Goal: Transaction & Acquisition: Download file/media

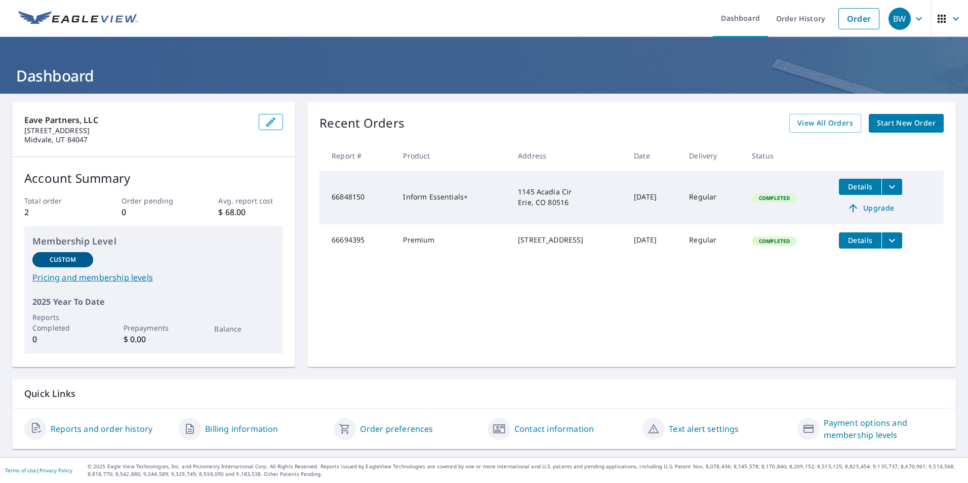
click at [892, 185] on icon "filesDropdownBtn-66848150" at bounding box center [892, 187] width 12 height 12
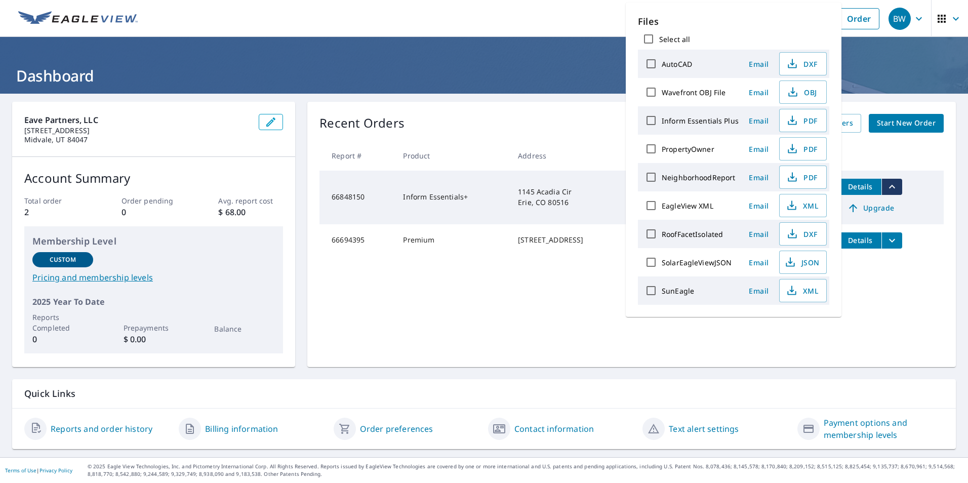
click at [846, 347] on div "Recent Orders View All Orders Start New Order Report # Product Address Date Del…" at bounding box center [631, 234] width 649 height 265
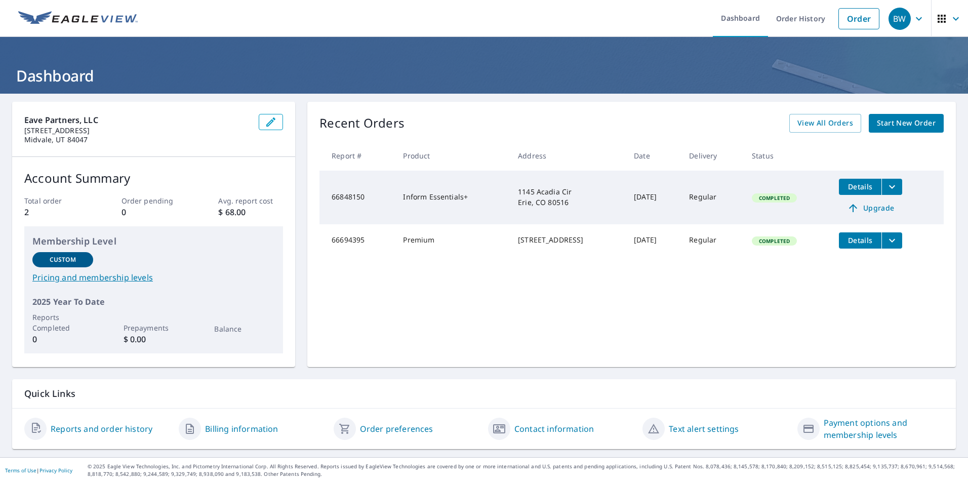
click at [851, 185] on span "Details" at bounding box center [860, 187] width 30 height 10
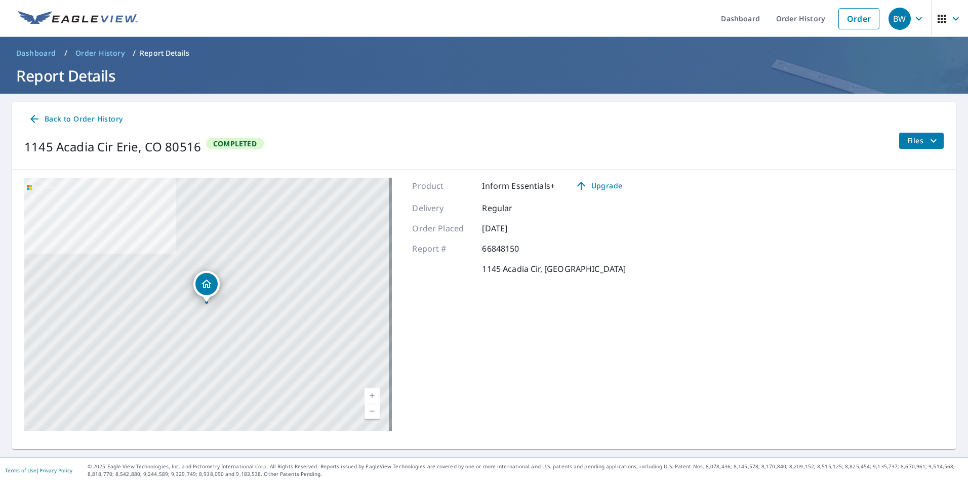
click at [930, 142] on icon "filesDropdownBtn-66848150" at bounding box center [934, 141] width 12 height 12
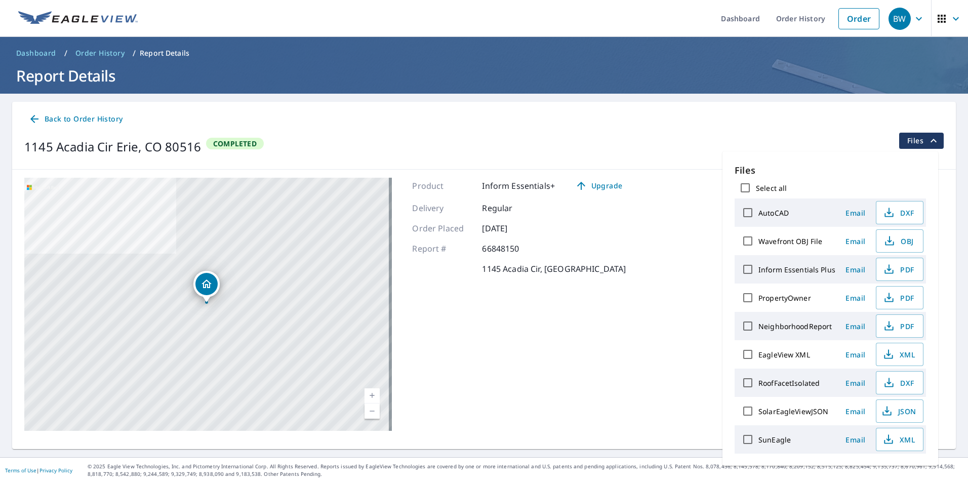
click at [787, 99] on main "Back to Order History [STREET_ADDRESS] Completed Files [STREET_ADDRESS] Aerial …" at bounding box center [484, 276] width 968 height 364
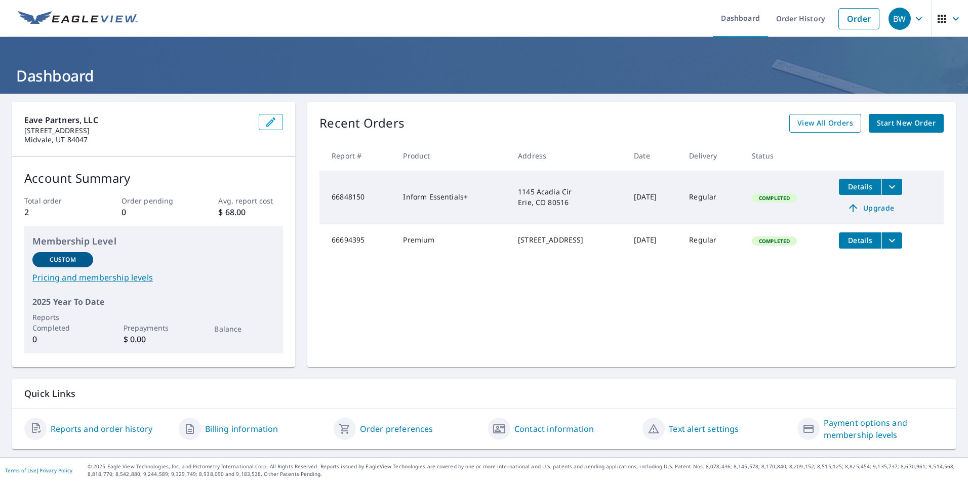
click at [825, 125] on span "View All Orders" at bounding box center [826, 123] width 56 height 13
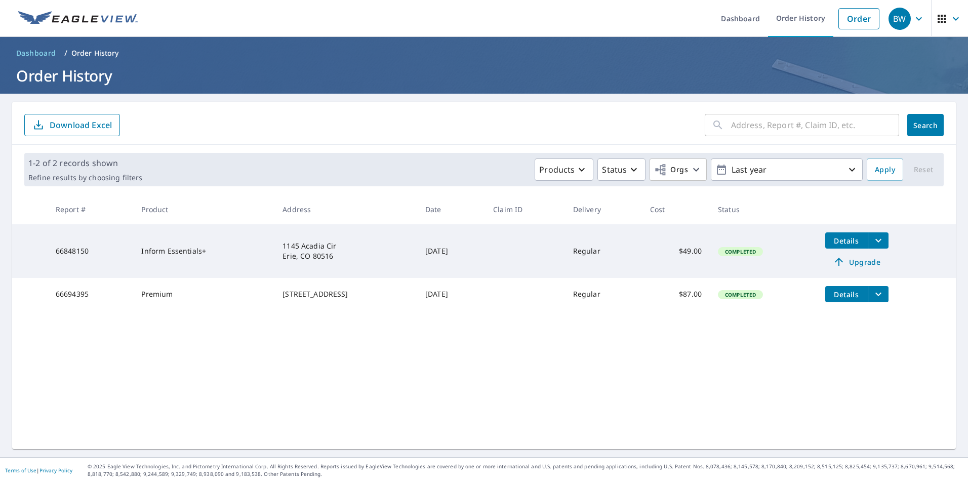
click at [883, 237] on icon "filesDropdownBtn-66848150" at bounding box center [879, 241] width 12 height 12
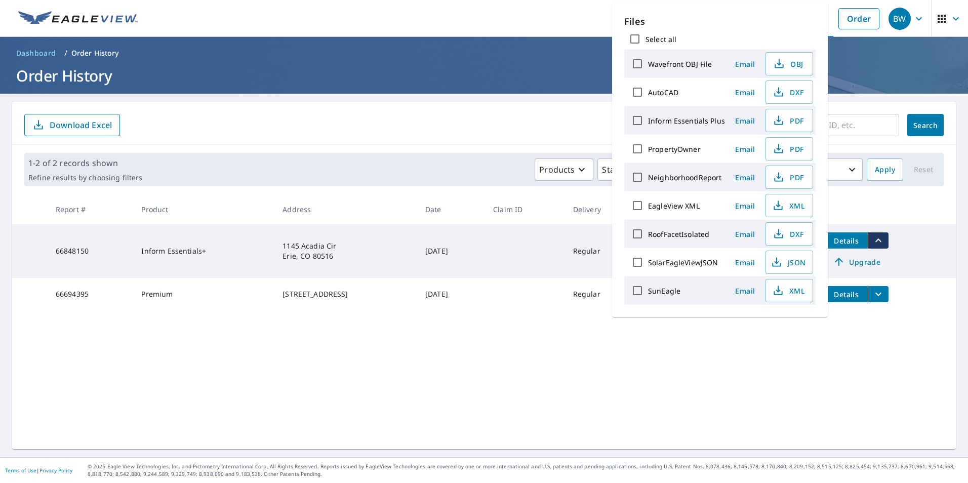
click at [783, 379] on div "​ Search Download Excel 1-2 of 2 records shown Refine results by choosing filte…" at bounding box center [484, 275] width 944 height 347
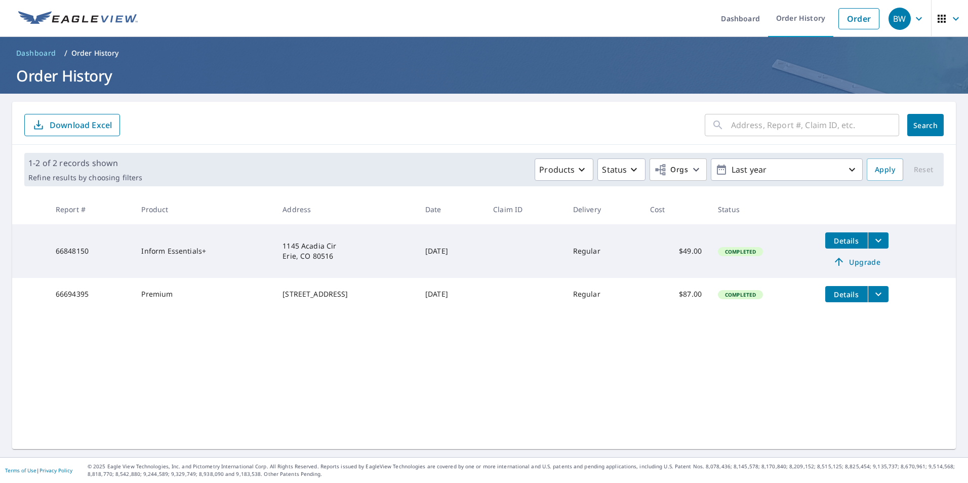
click at [849, 244] on span "Details" at bounding box center [847, 241] width 30 height 10
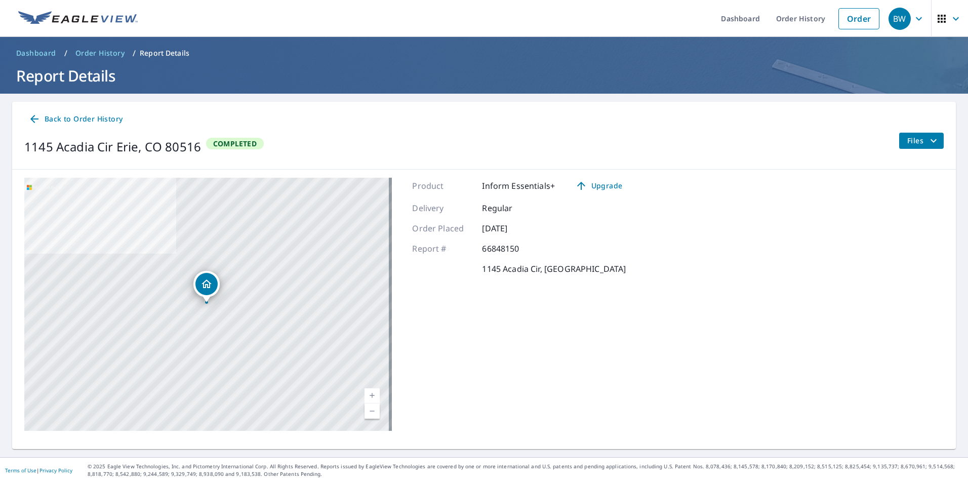
click at [908, 145] on span "Files" at bounding box center [924, 141] width 32 height 12
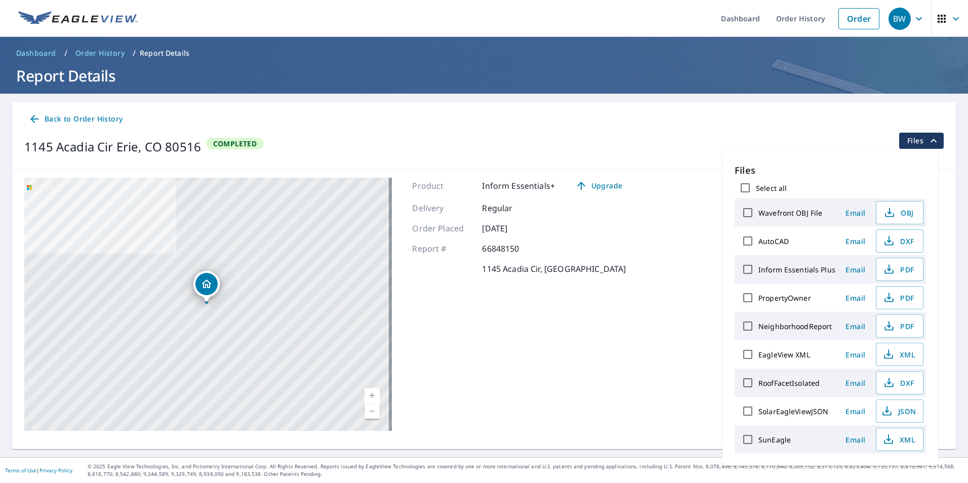
click at [743, 191] on input "Select all" at bounding box center [745, 187] width 21 height 21
checkbox input "true"
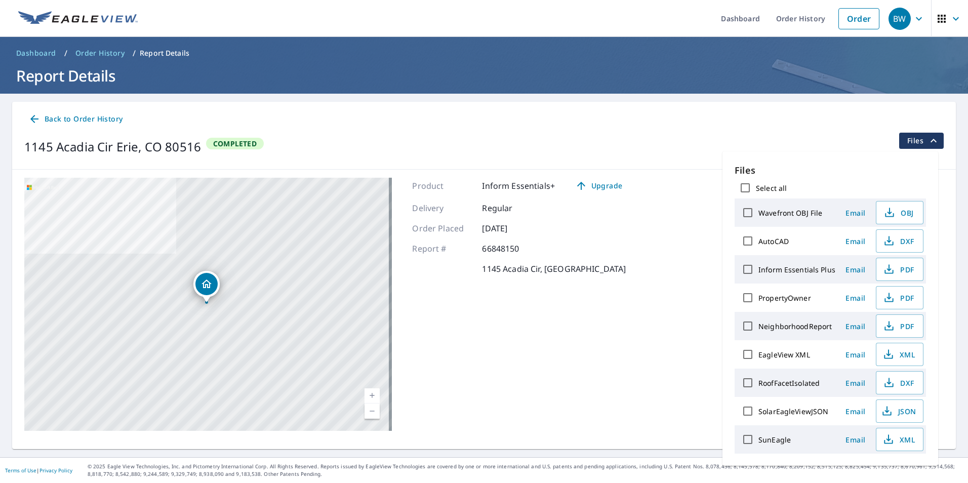
checkbox input "true"
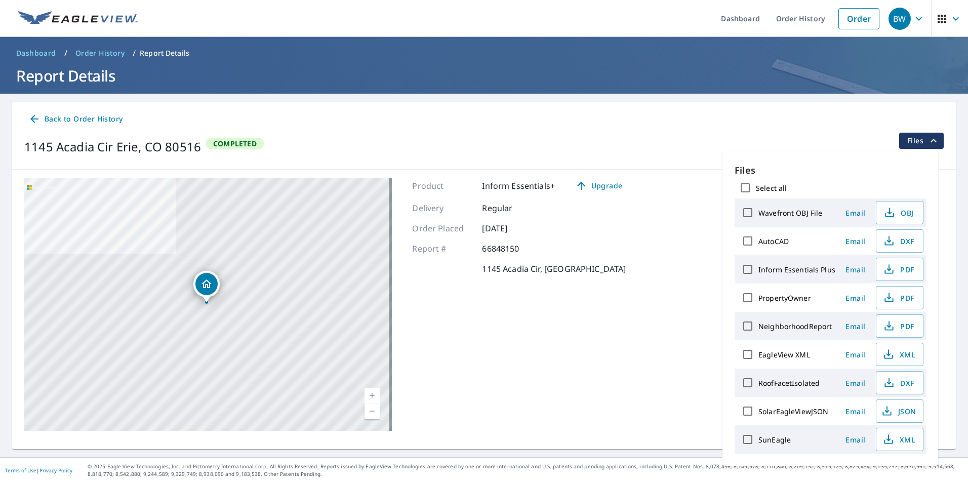
checkbox input "true"
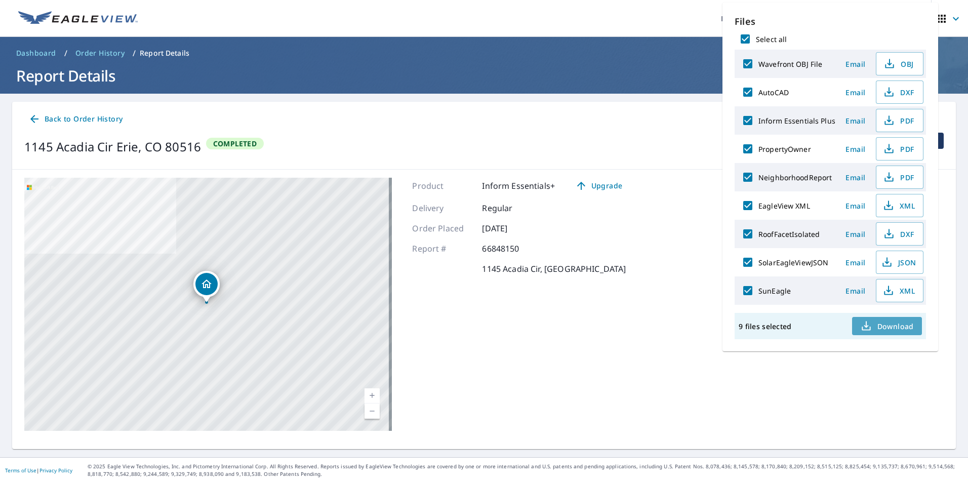
click at [885, 330] on span "Download" at bounding box center [888, 326] width 54 height 12
click at [891, 202] on icon "button" at bounding box center [889, 206] width 12 height 12
click at [556, 161] on div "Back to Order History [STREET_ADDRESS] Completed Files" at bounding box center [484, 136] width 944 height 68
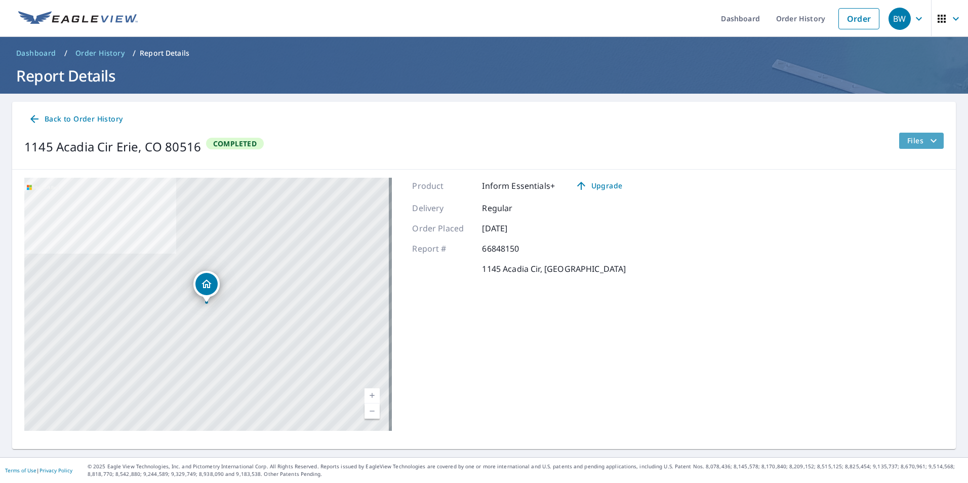
click at [928, 143] on icon "filesDropdownBtn-66848150" at bounding box center [934, 141] width 12 height 12
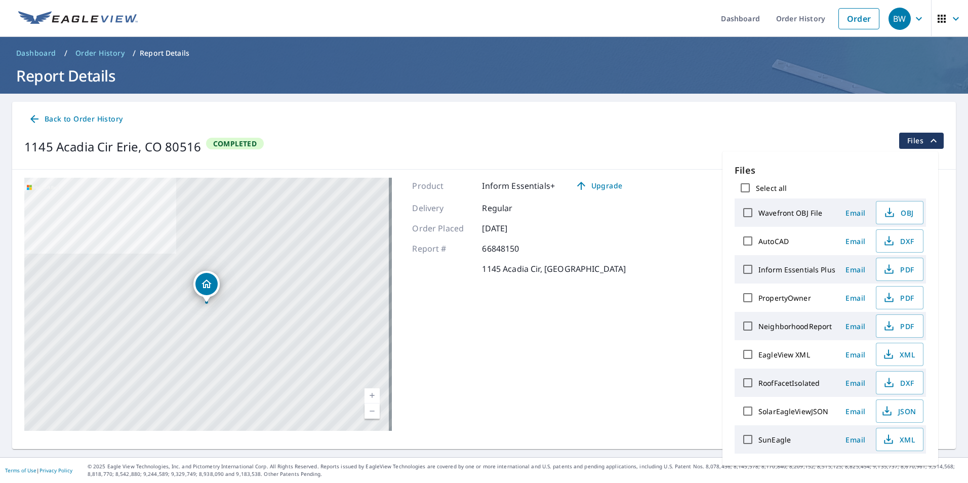
click at [679, 90] on header "Dashboard / Order History / Report Details Report Details" at bounding box center [484, 65] width 968 height 57
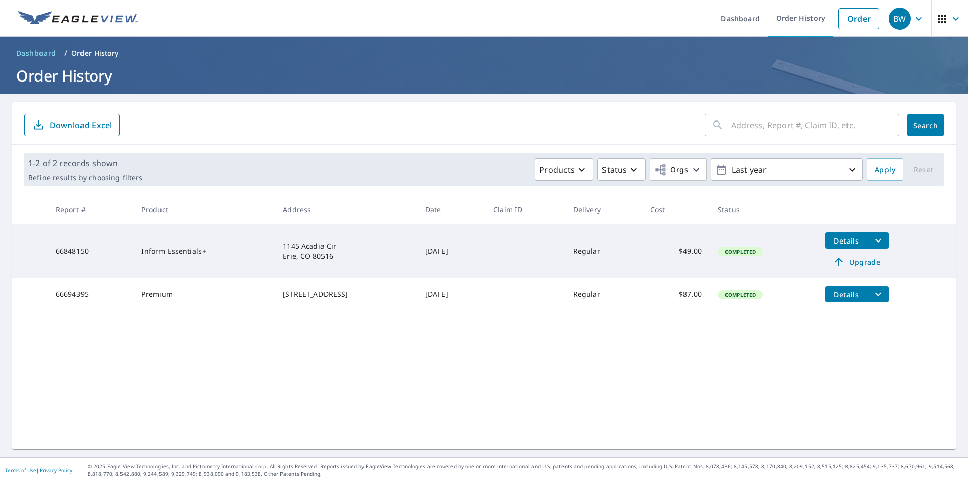
drag, startPoint x: 56, startPoint y: 240, endPoint x: 89, endPoint y: 256, distance: 36.7
click at [57, 239] on td "66848150" at bounding box center [91, 251] width 86 height 54
drag, startPoint x: 107, startPoint y: 260, endPoint x: 159, endPoint y: 254, distance: 52.0
click at [107, 259] on td "66848150" at bounding box center [91, 251] width 86 height 54
click at [161, 254] on td "Inform Essentials+" at bounding box center [203, 251] width 141 height 54
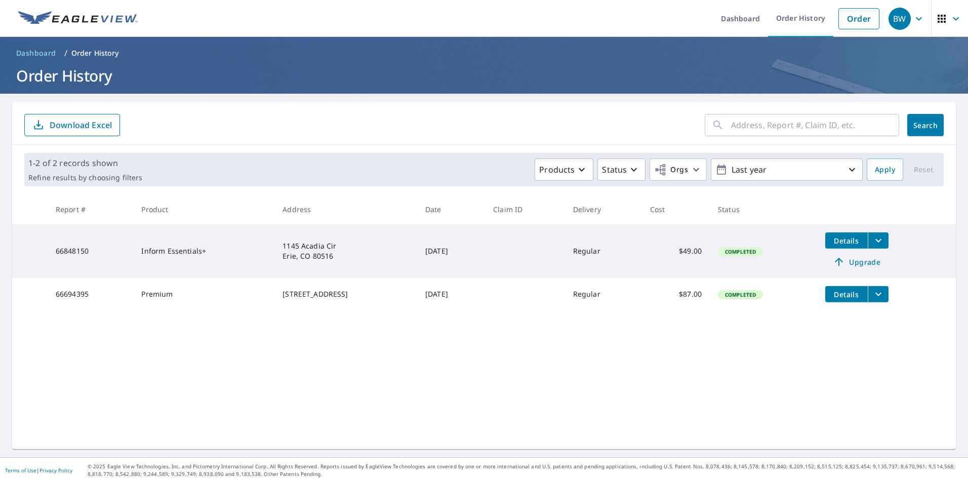
drag, startPoint x: 163, startPoint y: 254, endPoint x: 335, endPoint y: 252, distance: 172.2
click at [319, 253] on div "1145 Acadia Cir Erie, CO 80516" at bounding box center [346, 251] width 127 height 20
click at [518, 275] on td at bounding box center [525, 251] width 80 height 54
click at [474, 269] on td "[DATE]" at bounding box center [451, 251] width 68 height 54
drag, startPoint x: 597, startPoint y: 249, endPoint x: 614, endPoint y: 249, distance: 17.2
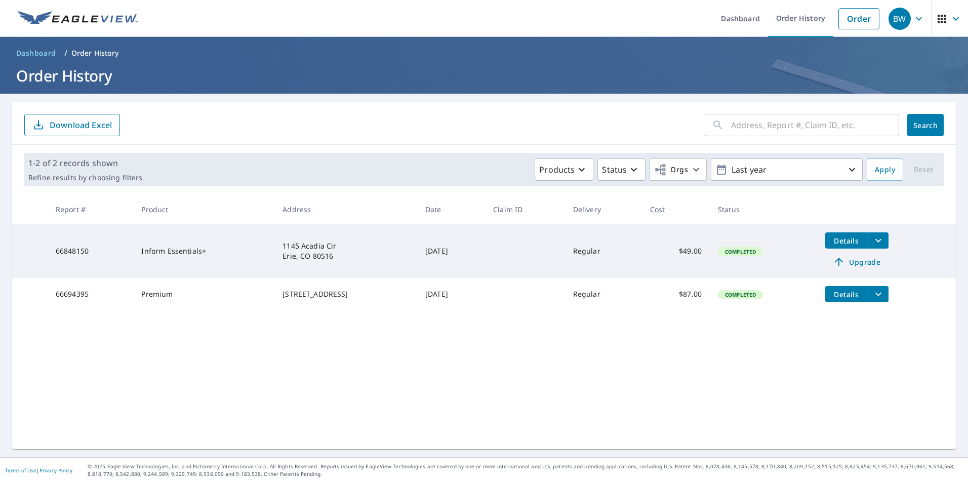
click at [597, 249] on td "Regular" at bounding box center [603, 251] width 77 height 54
click at [883, 243] on icon "filesDropdownBtn-66848150" at bounding box center [879, 241] width 12 height 12
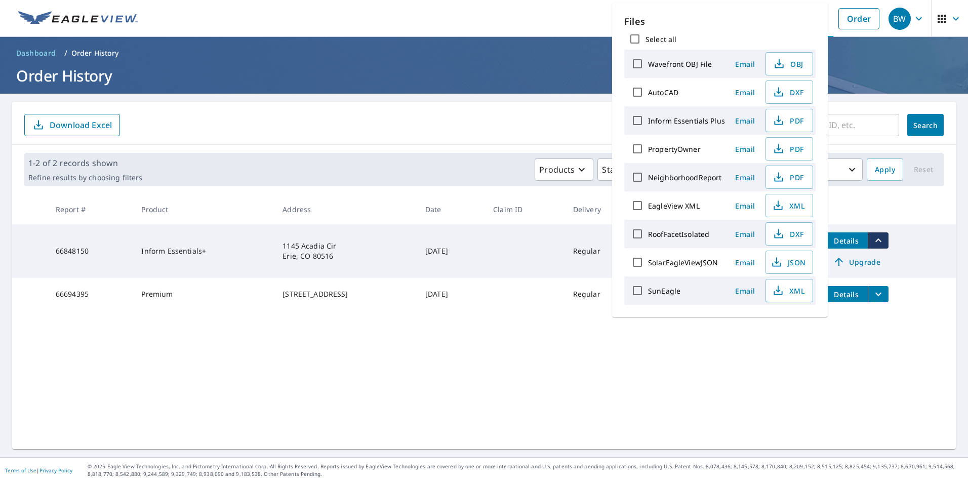
click at [807, 344] on div "​ Search Download Excel 1-2 of 2 records shown Refine results by choosing filte…" at bounding box center [484, 275] width 944 height 347
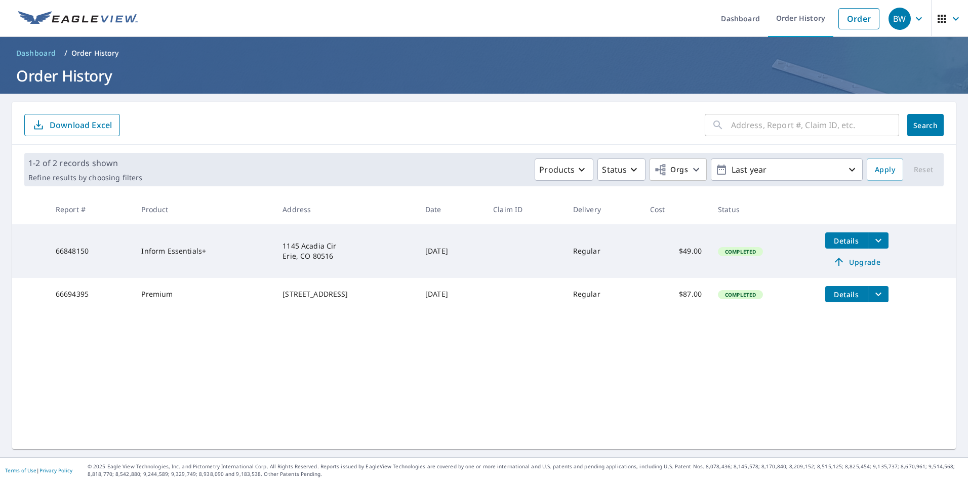
click at [153, 252] on td "Inform Essentials+" at bounding box center [203, 251] width 141 height 54
